Goal: Task Accomplishment & Management: Manage account settings

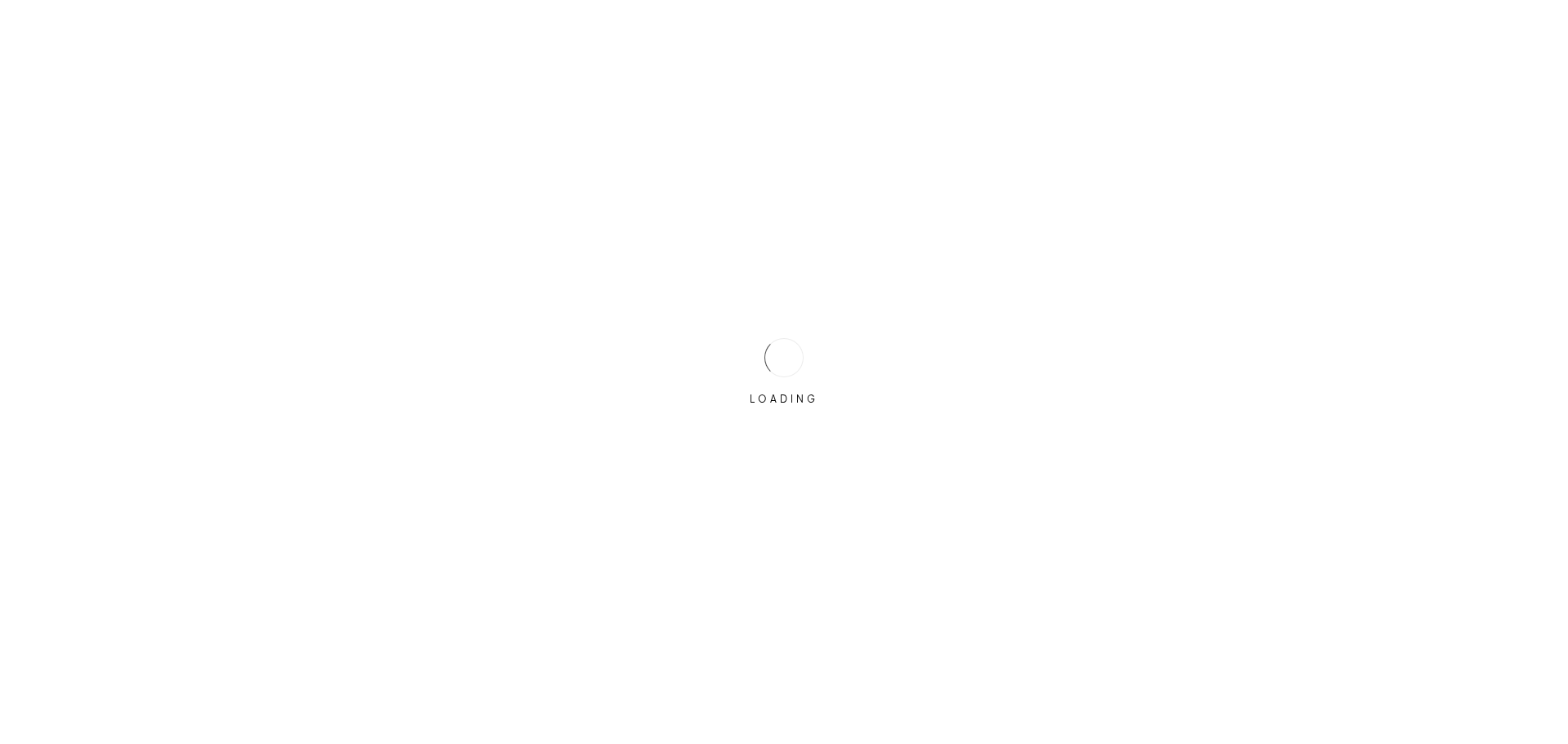
click at [764, 363] on div "LOADING" at bounding box center [784, 373] width 82 height 82
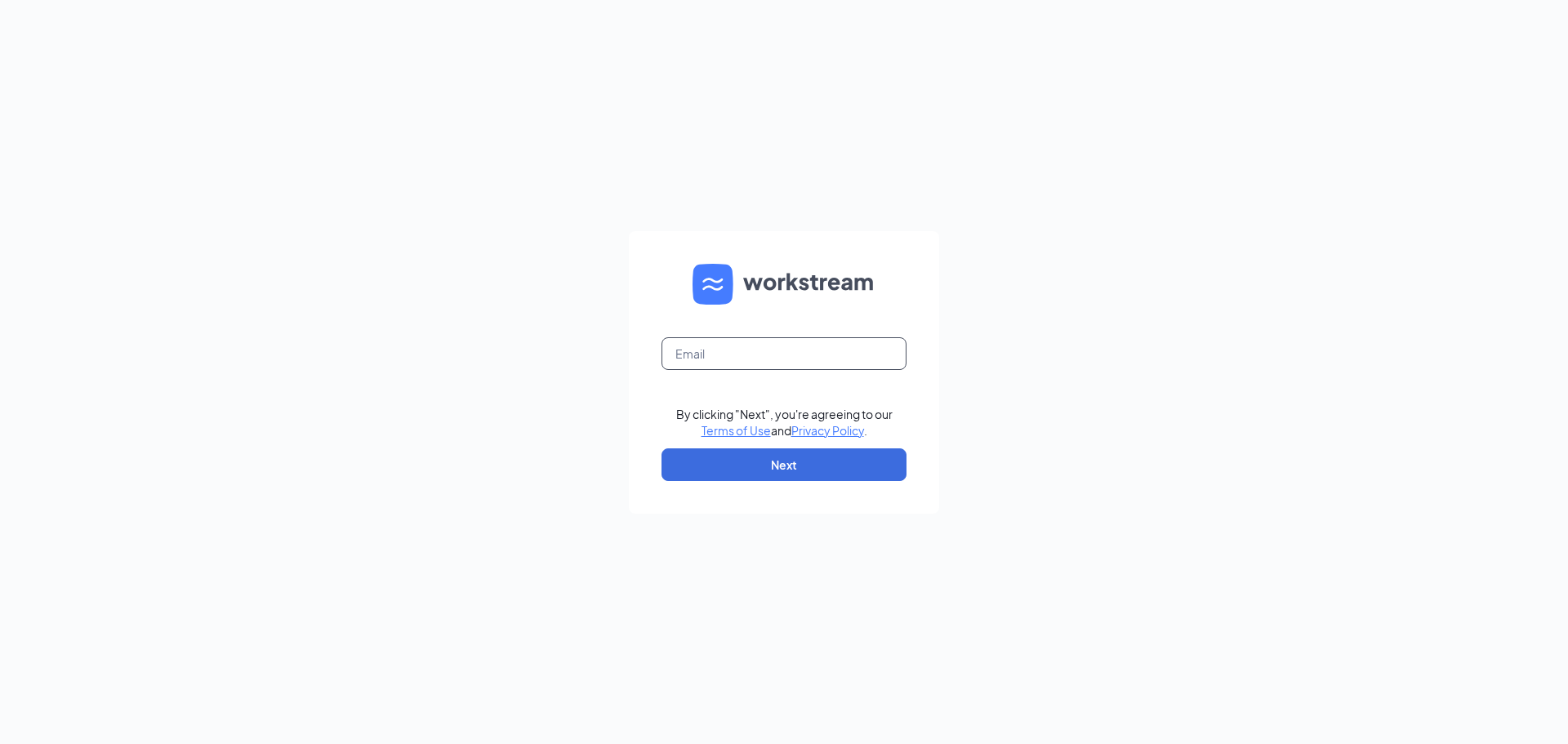
drag, startPoint x: 756, startPoint y: 349, endPoint x: 752, endPoint y: 369, distance: 20.4
click at [756, 349] on input "text" at bounding box center [783, 353] width 245 height 33
type input "jeremykallies@gmail.com"
click at [782, 469] on button "Next" at bounding box center [783, 465] width 245 height 33
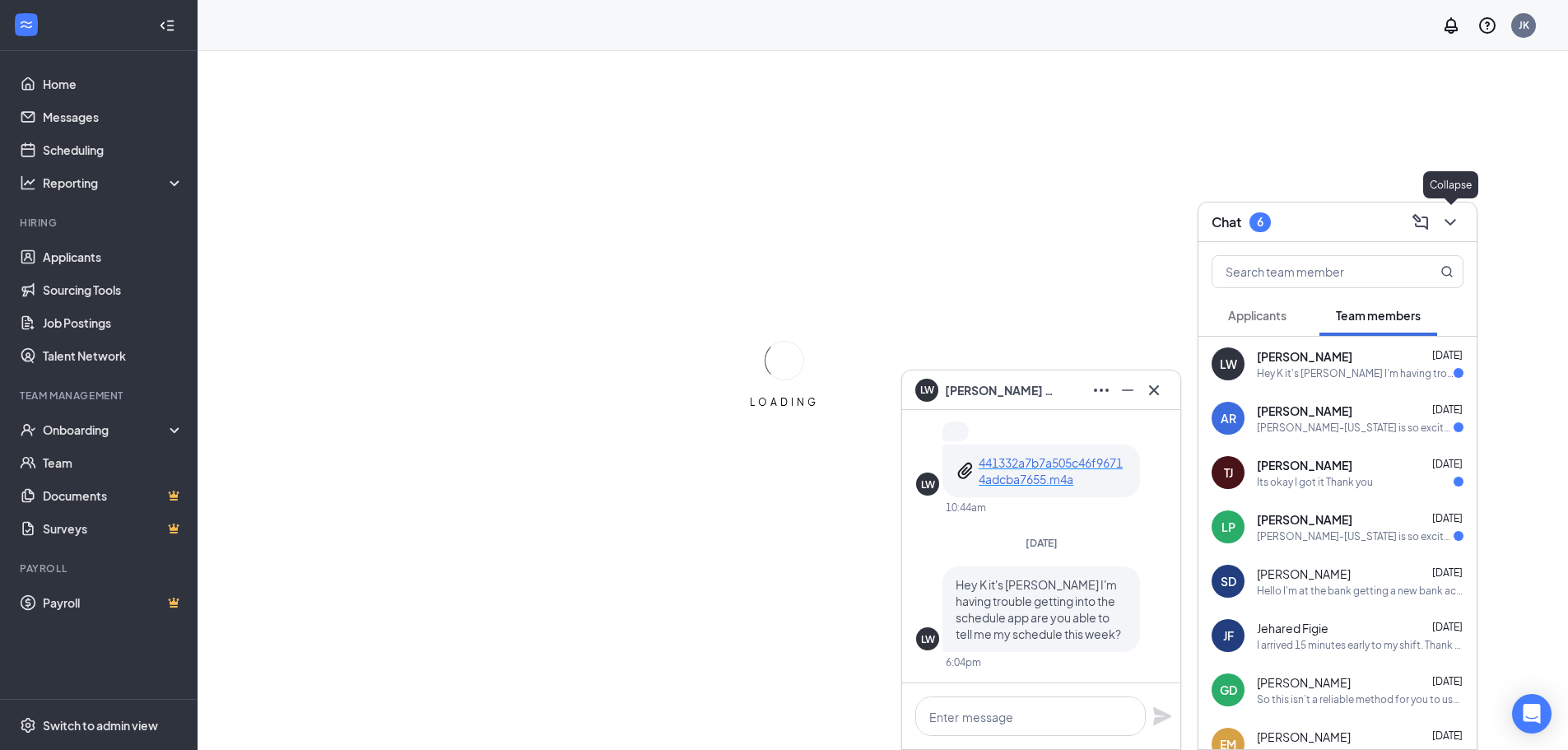
click at [1450, 225] on icon "ChevronDown" at bounding box center [1450, 222] width 20 height 20
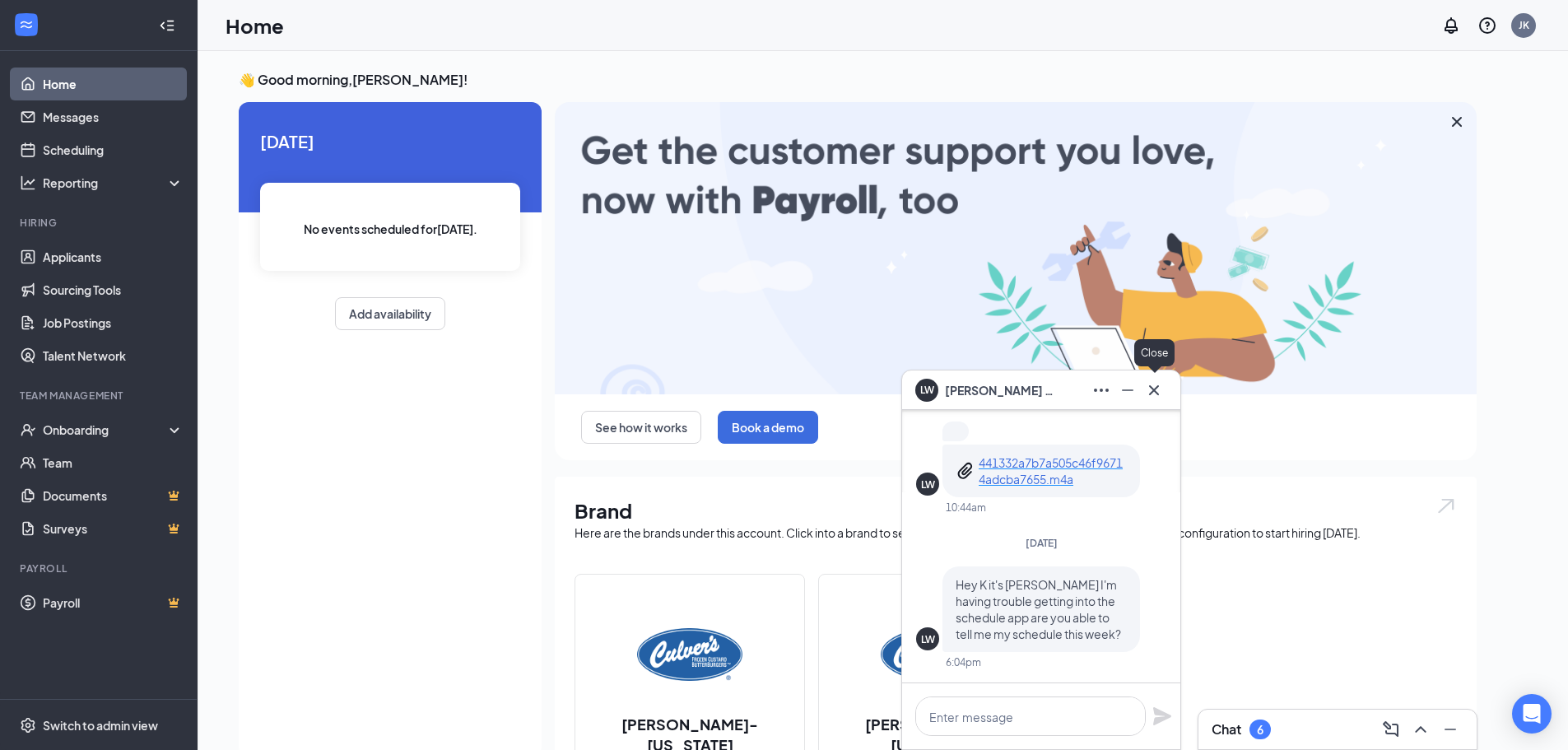
click at [1159, 386] on icon "Cross" at bounding box center [1154, 390] width 20 height 20
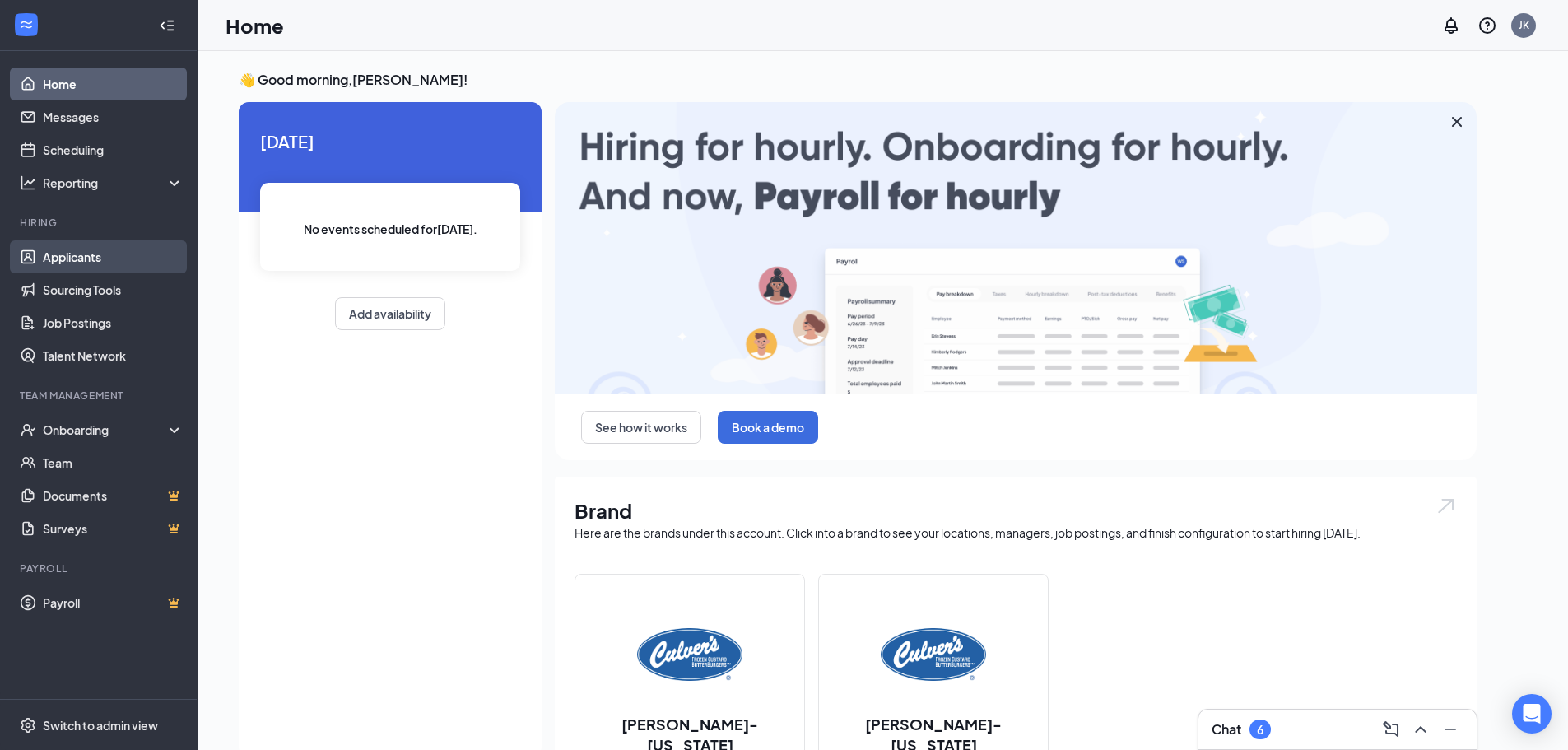
click at [65, 252] on link "Applicants" at bounding box center [113, 257] width 141 height 33
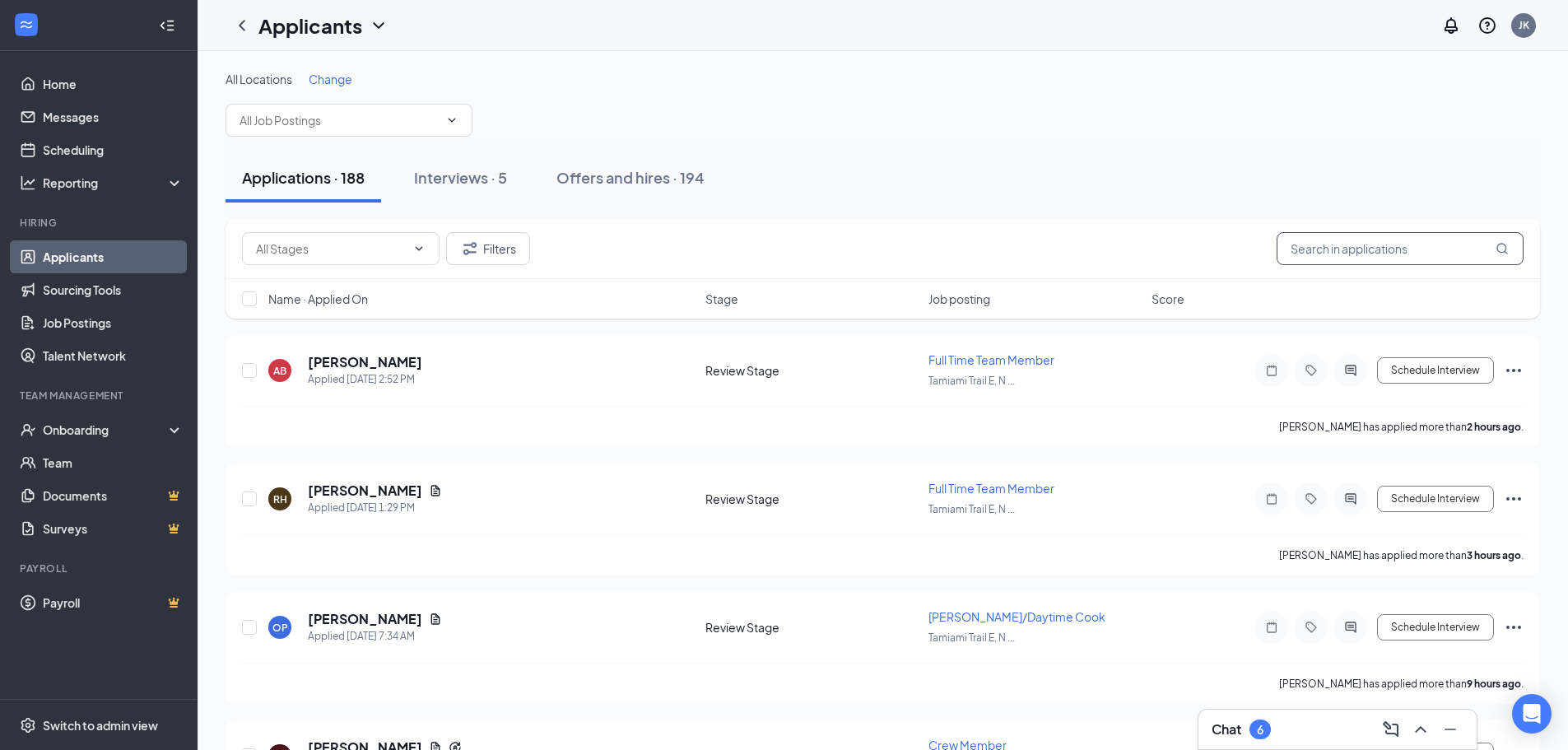
click at [1416, 249] on input "text" at bounding box center [1400, 249] width 247 height 33
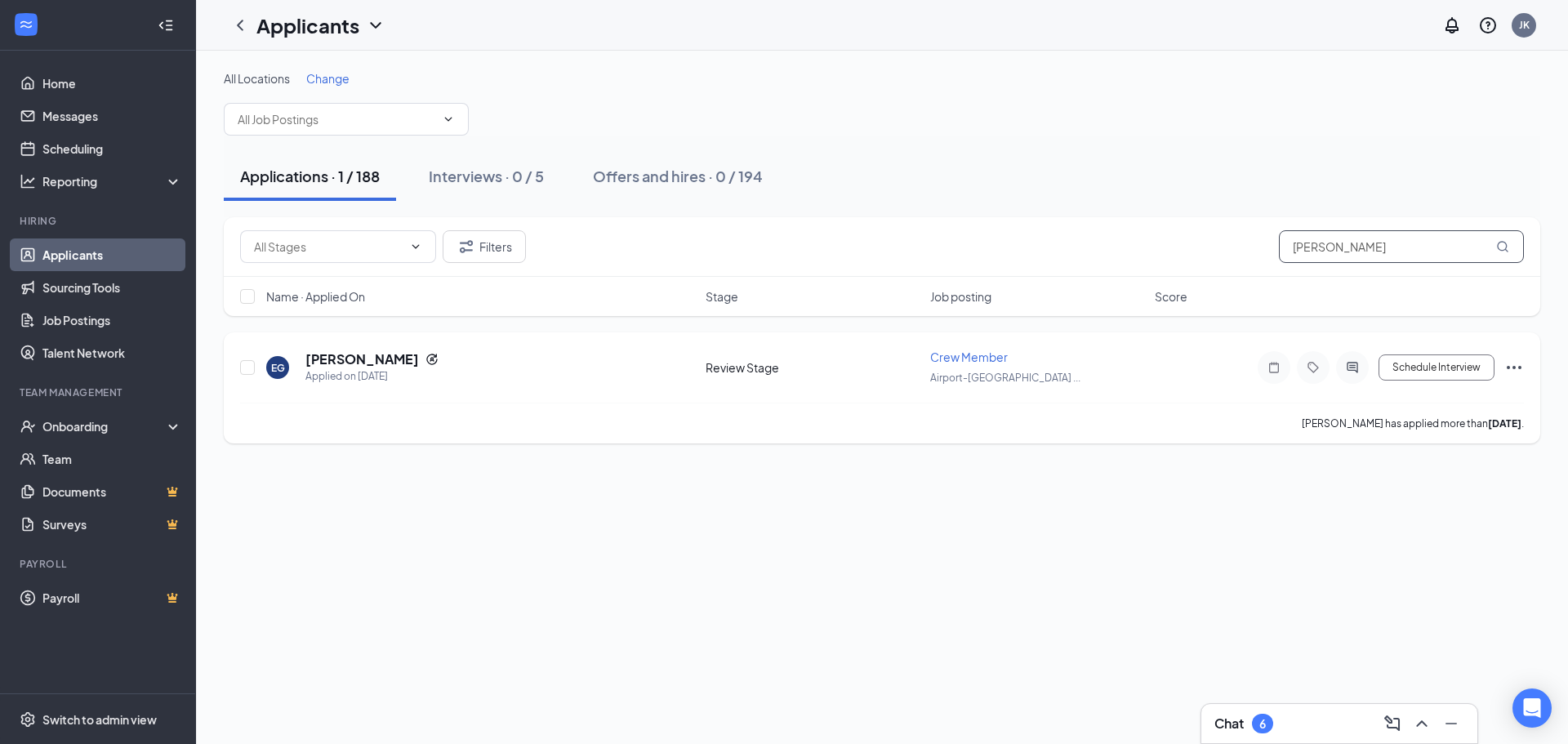
type input "[PERSON_NAME]"
click at [1505, 368] on icon "Ellipses" at bounding box center [1515, 368] width 20 height 20
click at [1427, 387] on p "Print applicant" at bounding box center [1441, 381] width 141 height 16
click at [1515, 370] on icon "Ellipses" at bounding box center [1515, 368] width 20 height 20
click at [1435, 274] on p "Reject" at bounding box center [1441, 273] width 141 height 16
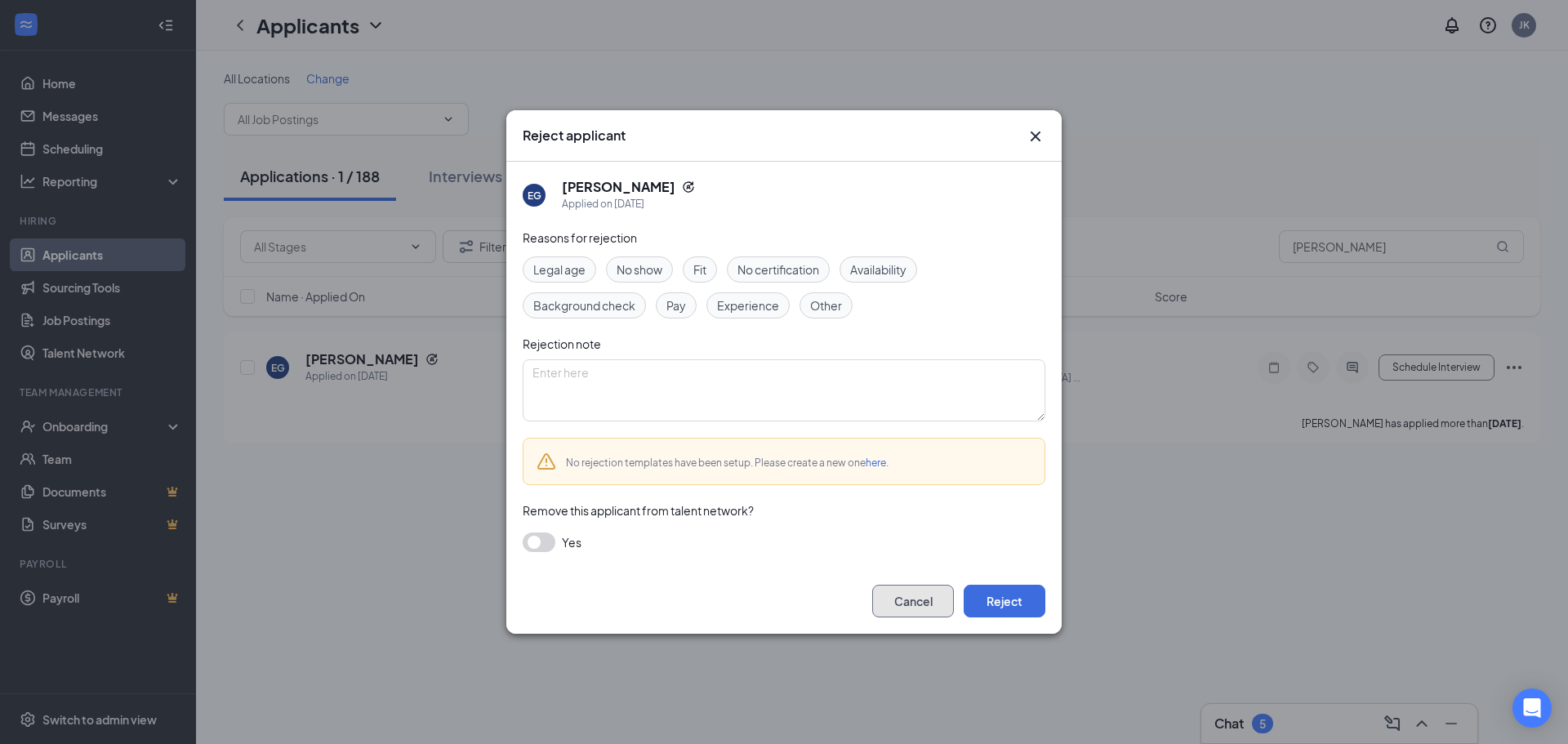
click at [916, 607] on button "Cancel" at bounding box center [913, 601] width 82 height 33
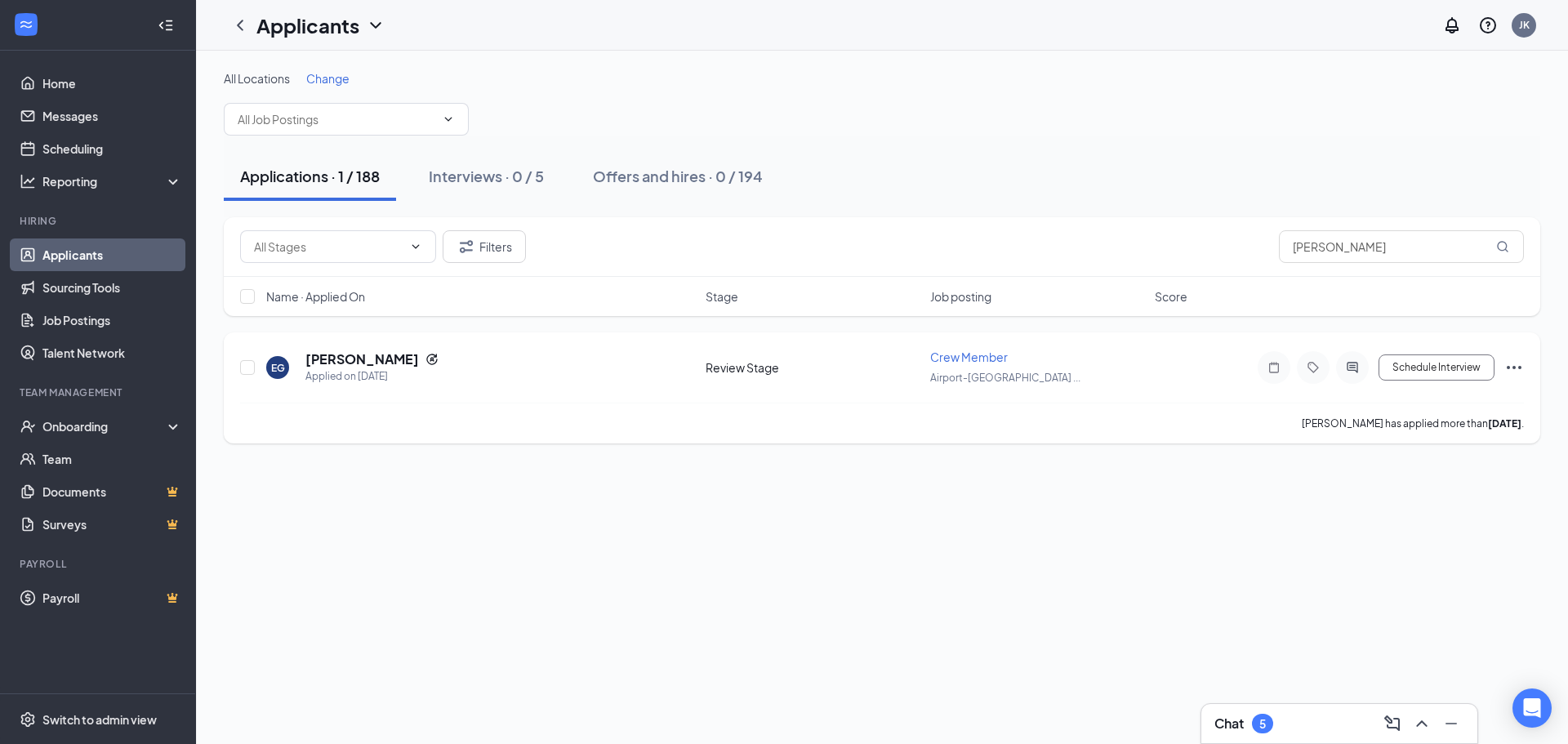
click at [1516, 363] on icon "Ellipses" at bounding box center [1515, 368] width 20 height 20
click at [1410, 273] on p "Reject" at bounding box center [1441, 273] width 141 height 16
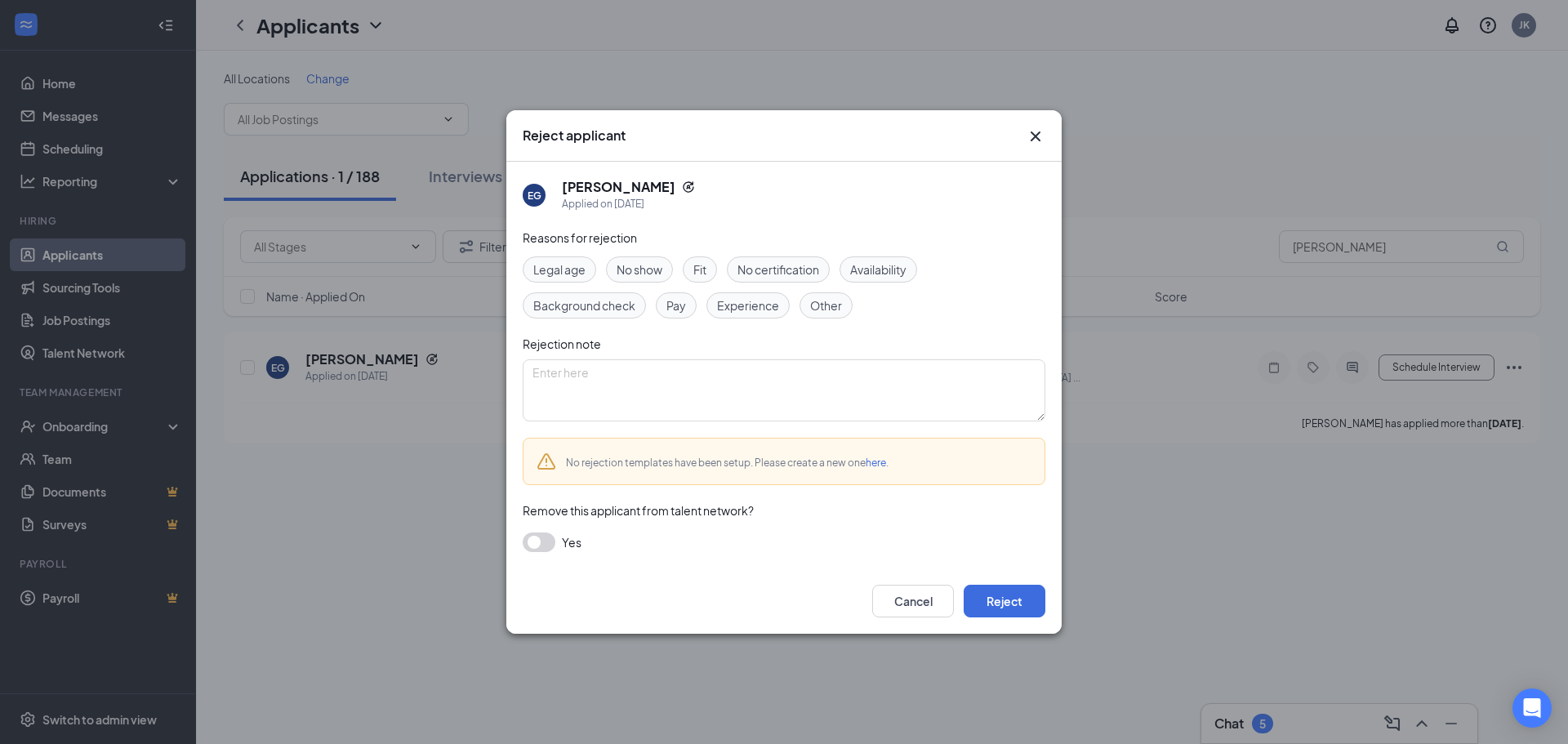
click at [706, 270] on span "Fit" at bounding box center [699, 270] width 13 height 18
click at [1013, 597] on button "Reject" at bounding box center [1005, 601] width 82 height 33
